Goal: Information Seeking & Learning: Learn about a topic

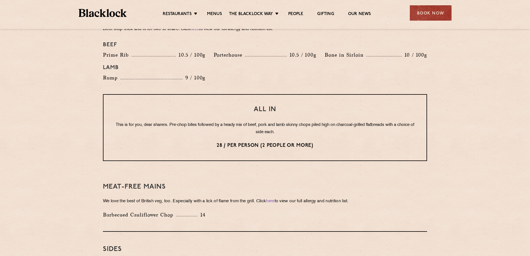
scroll to position [640, 0]
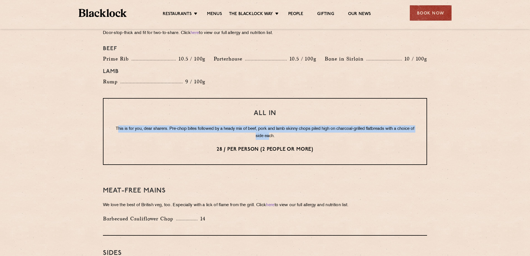
drag, startPoint x: 124, startPoint y: 122, endPoint x: 278, endPoint y: 129, distance: 154.3
click at [278, 129] on p "This is for you, dear sharers. Pre-chop bites followed by a heady mix of beef, …" at bounding box center [265, 132] width 301 height 14
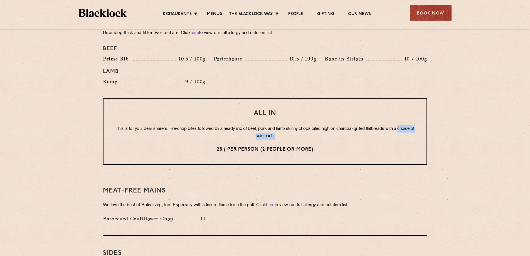
drag, startPoint x: 249, startPoint y: 129, endPoint x: 240, endPoint y: 129, distance: 8.3
click at [240, 129] on p "This is for you, dear sharers. Pre-chop bites followed by a heady mix of beef, …" at bounding box center [265, 132] width 301 height 14
drag, startPoint x: 255, startPoint y: 140, endPoint x: 314, endPoint y: 139, distance: 59.0
click at [314, 146] on p "28 / per person (2 people or more)" at bounding box center [265, 149] width 301 height 7
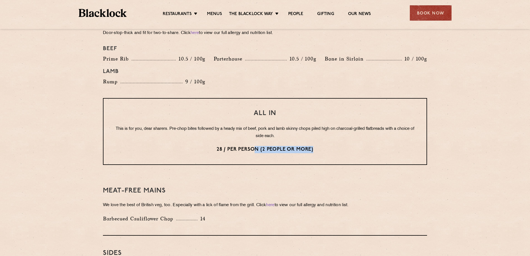
click at [314, 146] on p "28 / per person (2 people or more)" at bounding box center [265, 149] width 301 height 7
drag, startPoint x: 319, startPoint y: 139, endPoint x: 247, endPoint y: 142, distance: 71.8
click at [247, 146] on p "28 / per person (2 people or more)" at bounding box center [265, 149] width 301 height 7
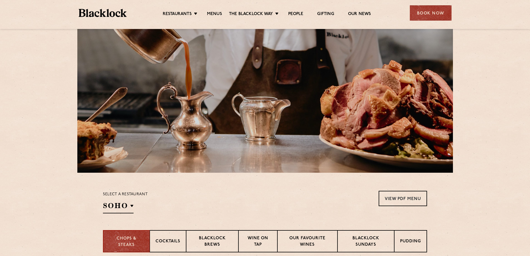
scroll to position [0, 0]
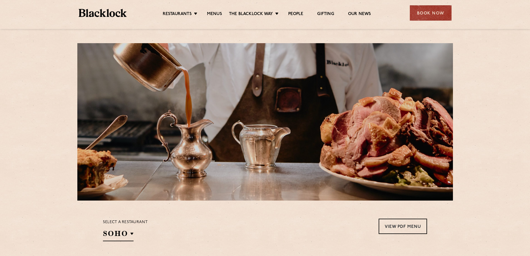
click at [90, 13] on img at bounding box center [103, 13] width 48 height 8
